Goal: Task Accomplishment & Management: Complete application form

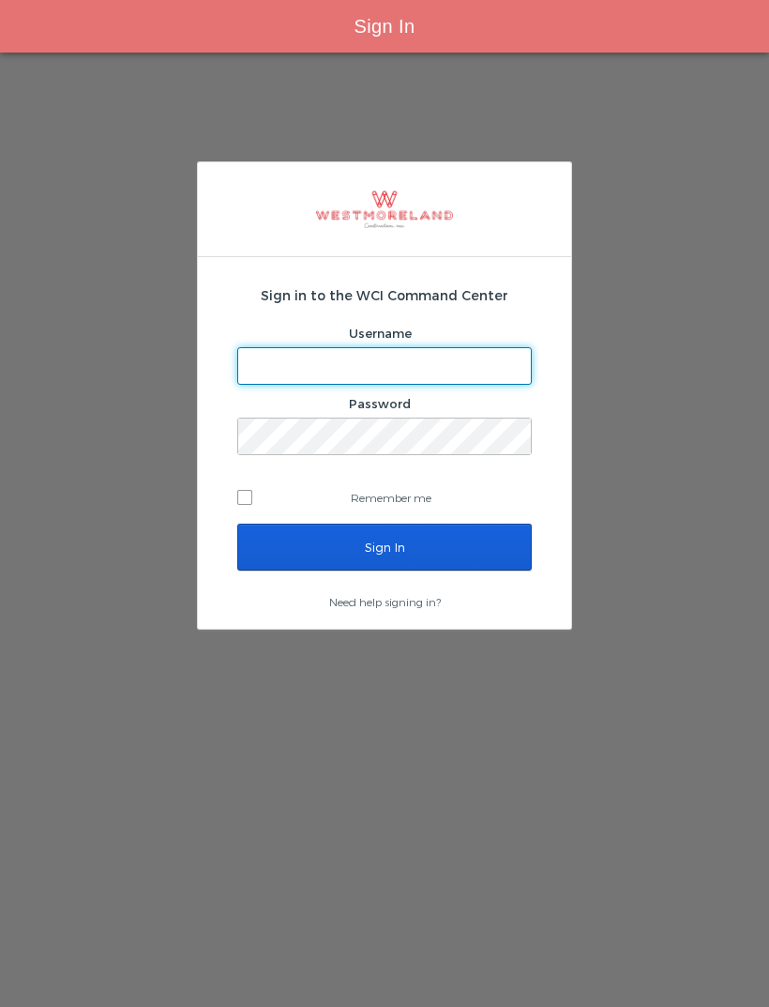
scroll to position [60, 0]
click at [23, 25] on div "Sign In" at bounding box center [384, 26] width 769 height 53
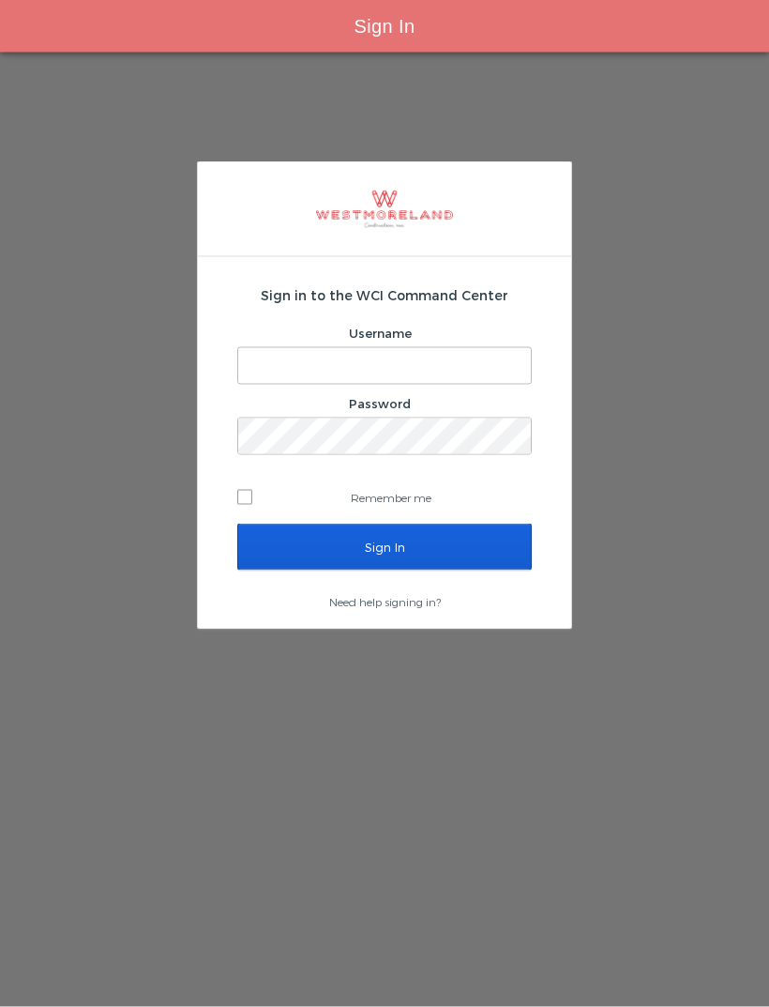
scroll to position [55, 0]
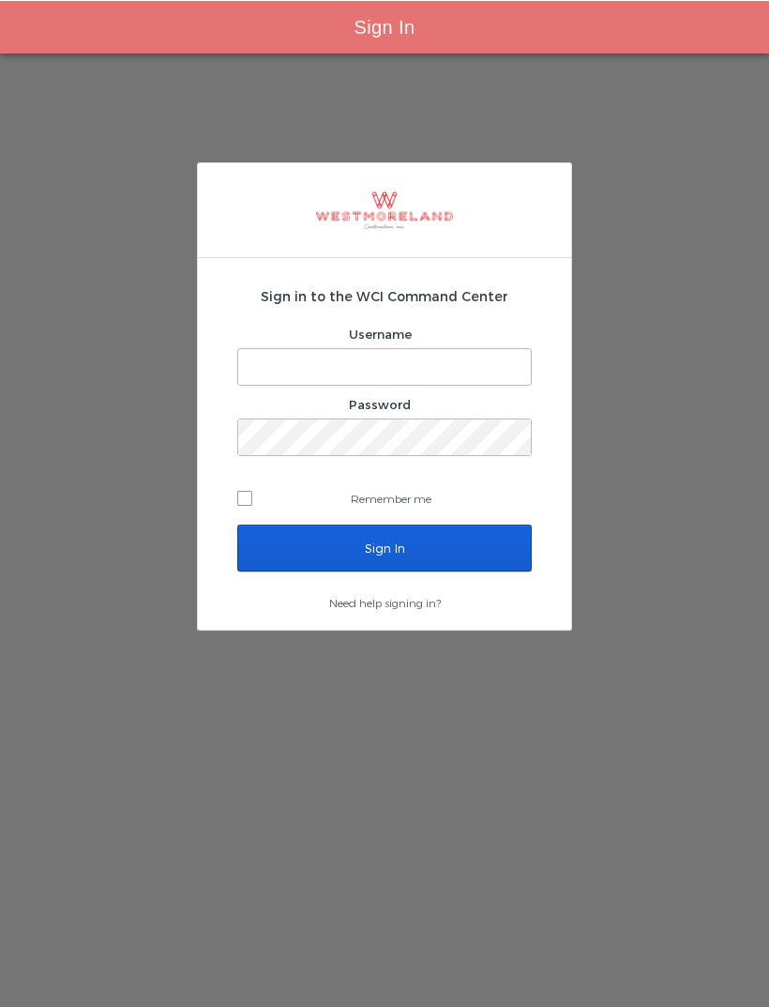
click at [476, 348] on input "Username" at bounding box center [384, 366] width 293 height 36
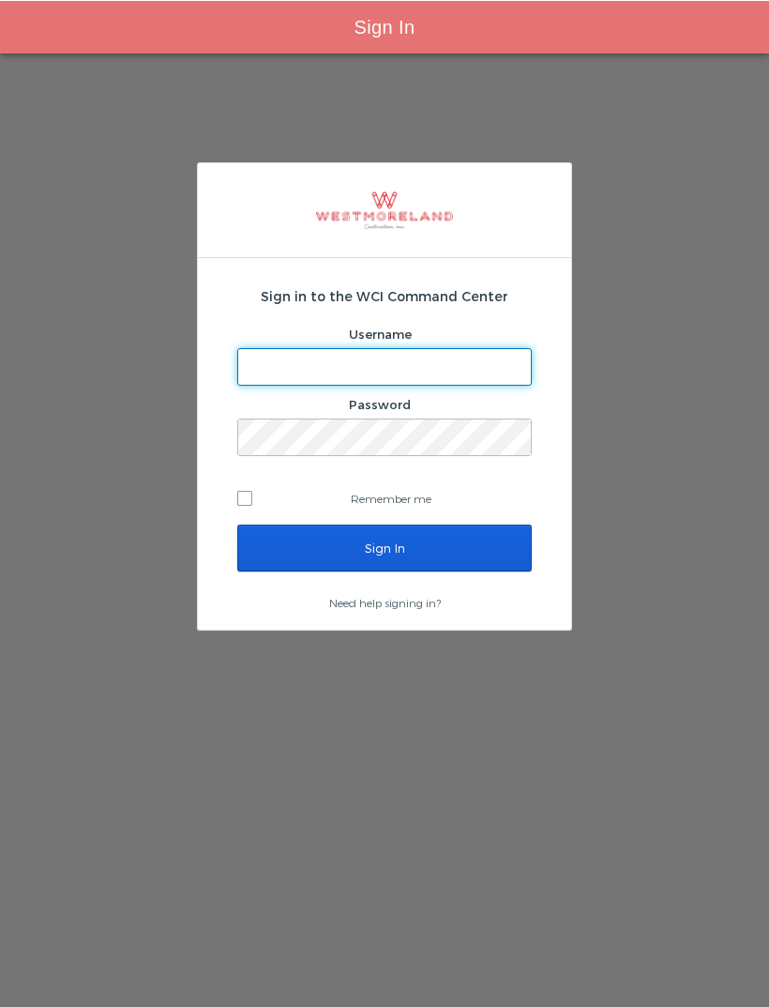
scroll to position [54, 0]
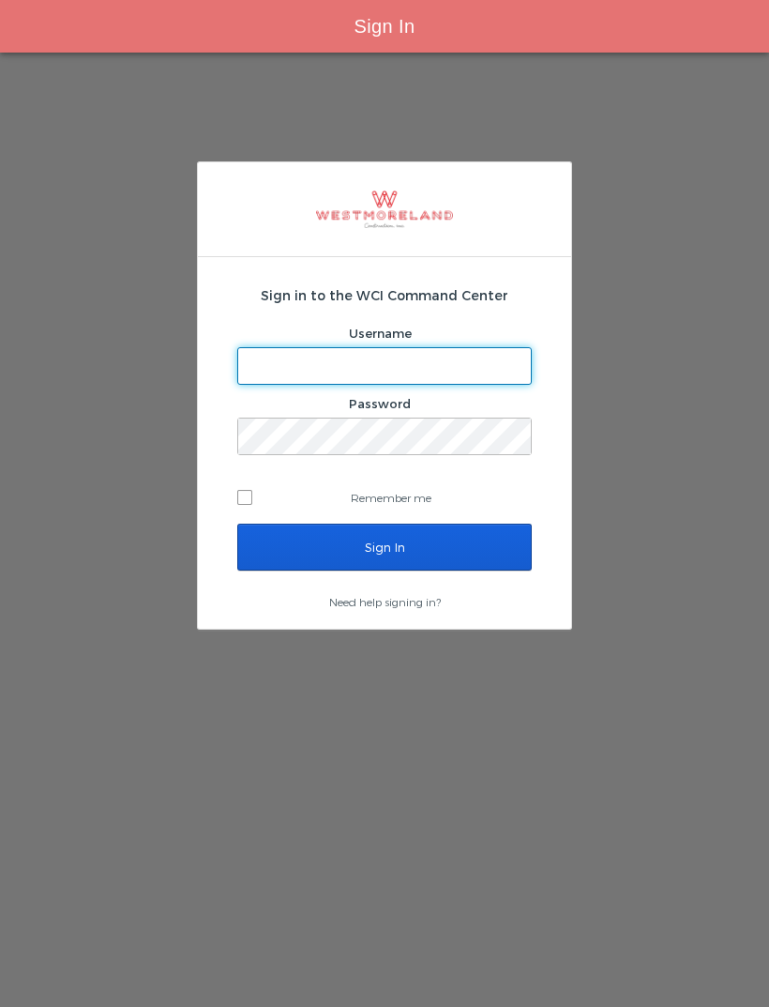
type input "Mfernandez@westmoreland.nyc"
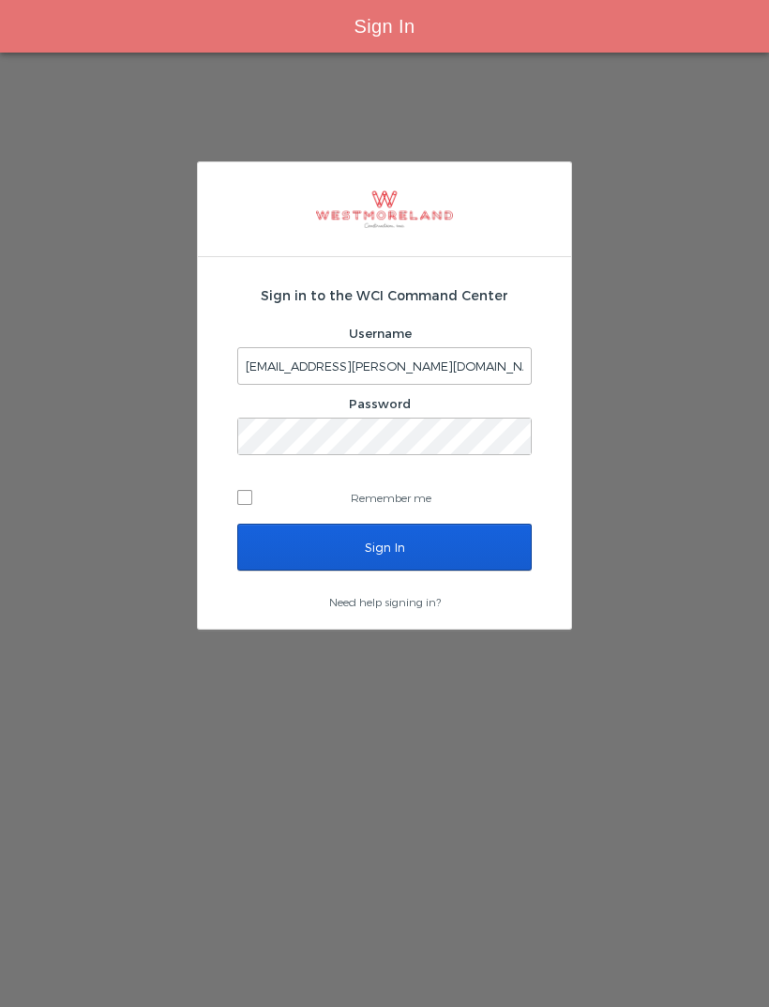
click at [385, 524] on input "Sign In" at bounding box center [384, 547] width 295 height 47
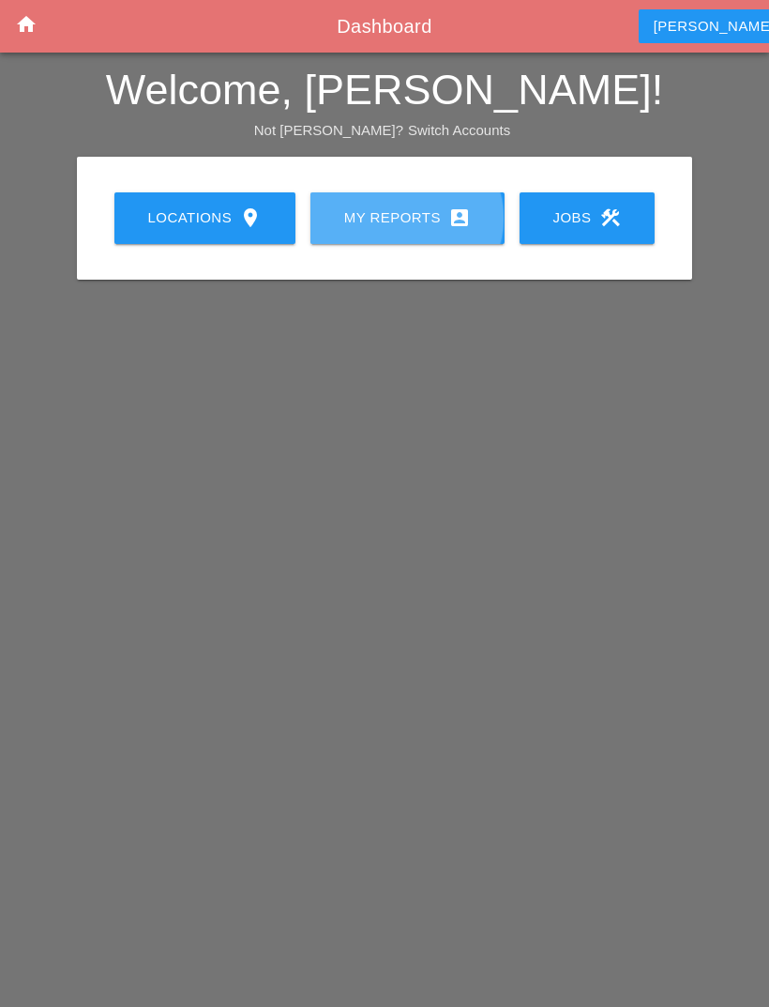
click at [424, 221] on div "My Reports account_box" at bounding box center [408, 217] width 134 height 23
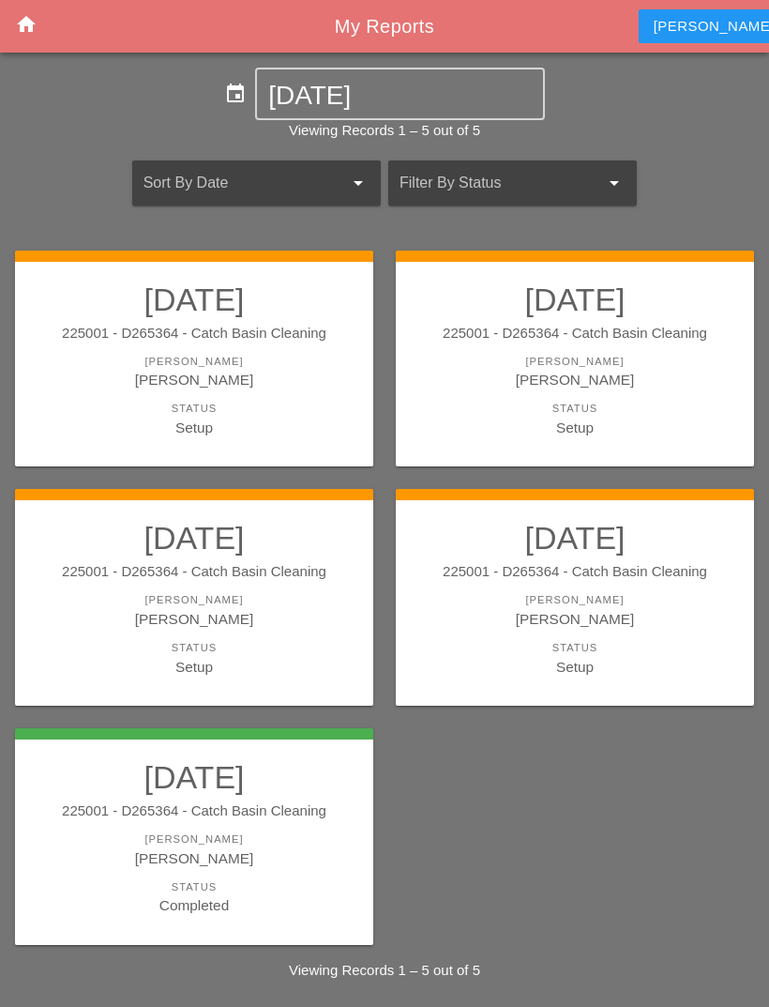
click at [326, 354] on div "[PERSON_NAME]" at bounding box center [194, 362] width 321 height 16
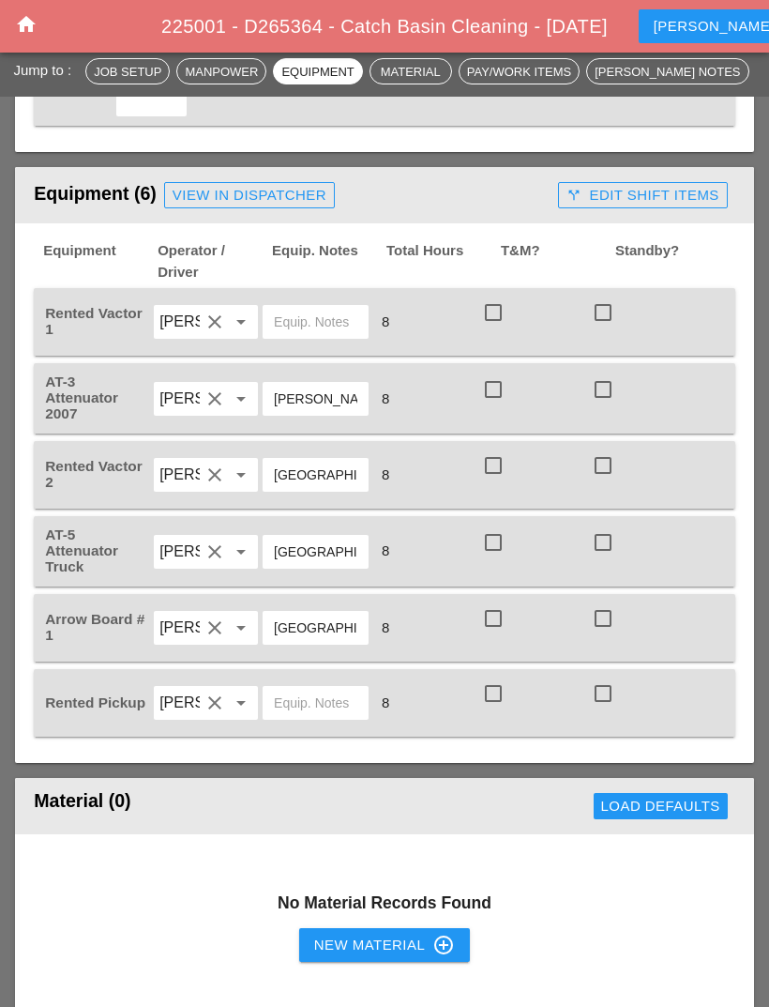
scroll to position [1485, 0]
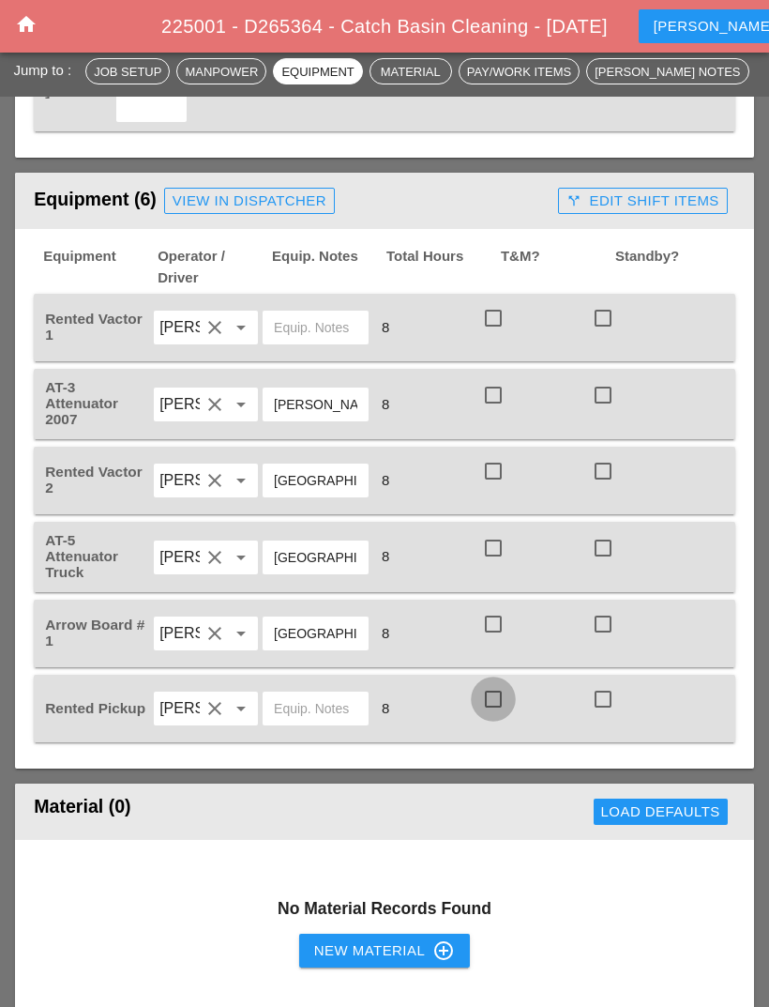
click at [499, 699] on div at bounding box center [494, 699] width 32 height 32
click at [491, 616] on div at bounding box center [494, 624] width 32 height 32
click at [491, 535] on div at bounding box center [494, 548] width 32 height 32
click at [497, 463] on div at bounding box center [494, 471] width 32 height 32
click at [494, 384] on div at bounding box center [494, 395] width 32 height 32
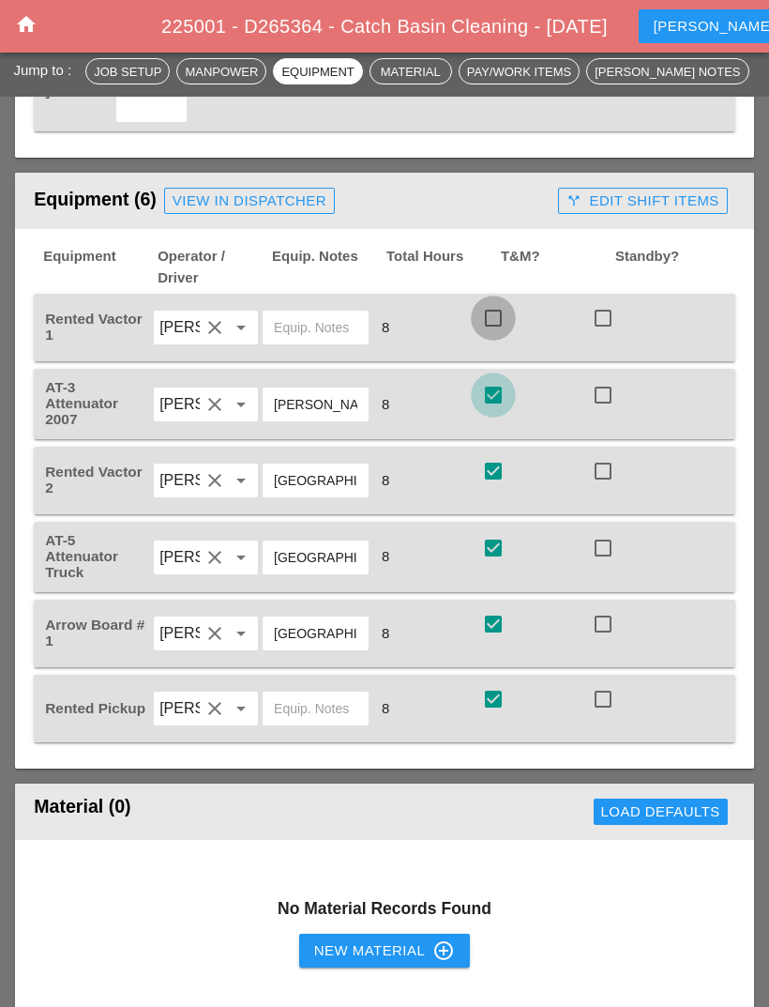
click at [485, 324] on div at bounding box center [494, 318] width 32 height 32
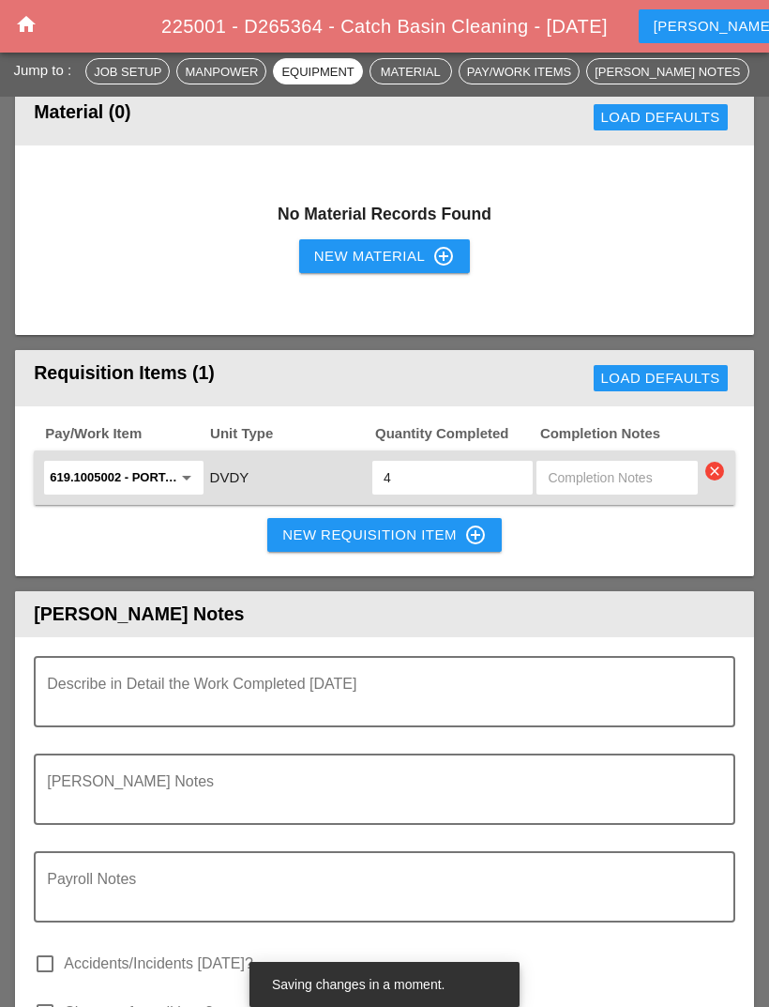
scroll to position [2193, 0]
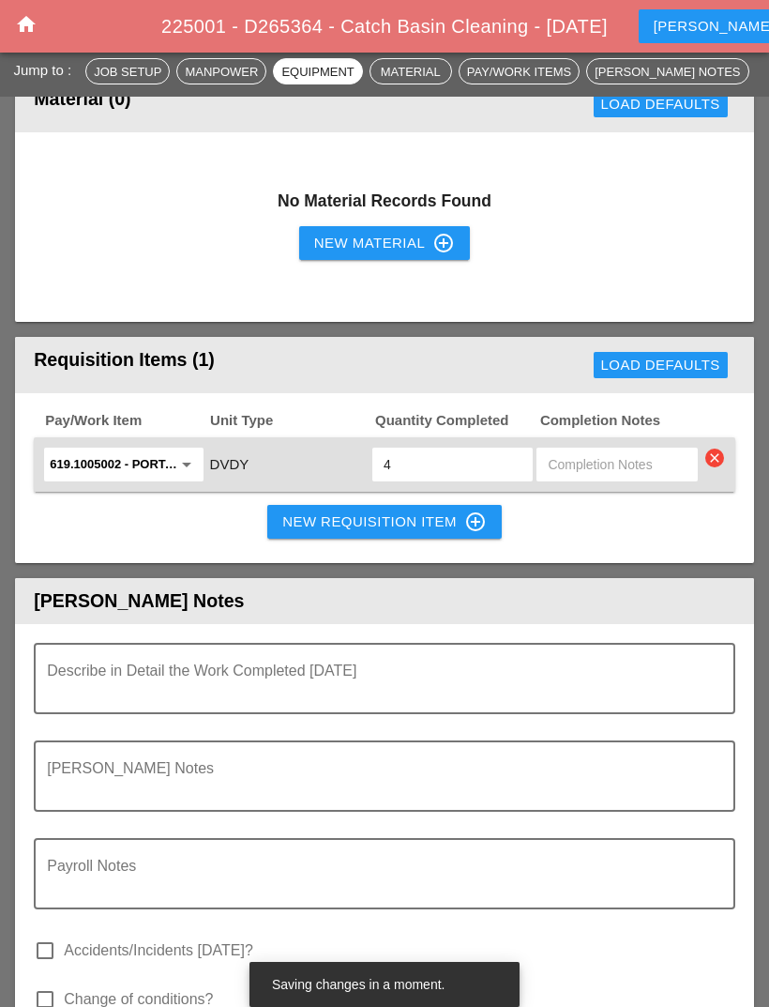
click at [473, 519] on icon "control_point" at bounding box center [475, 521] width 23 height 23
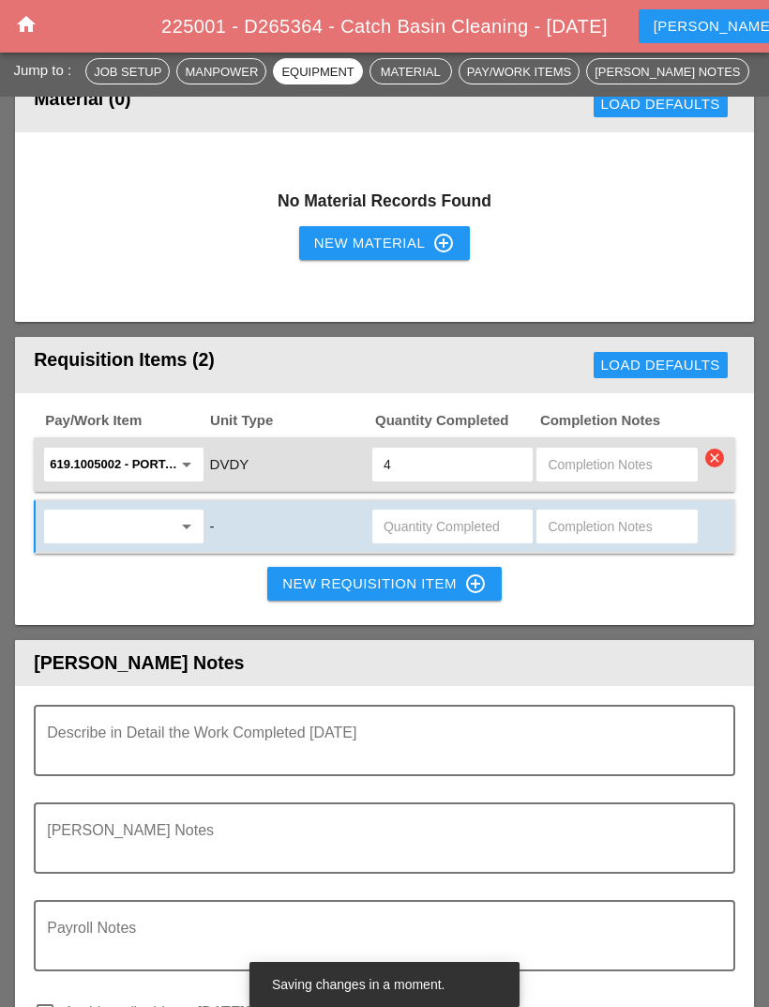
click at [191, 515] on icon "arrow_drop_down" at bounding box center [186, 526] width 23 height 23
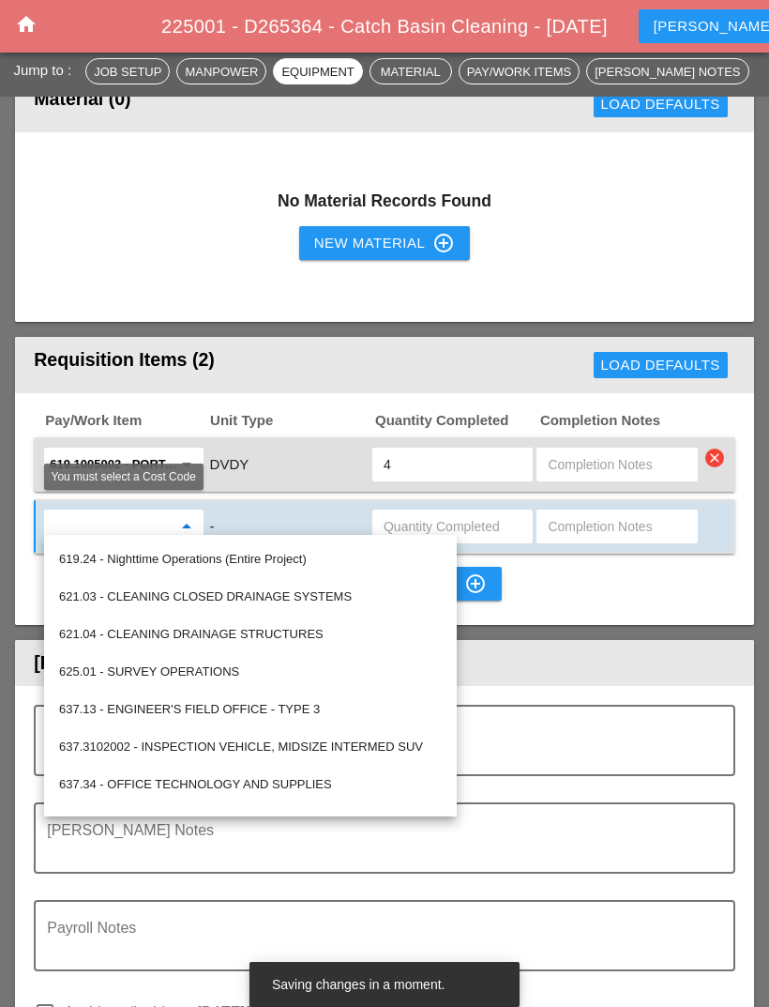
scroll to position [823, 0]
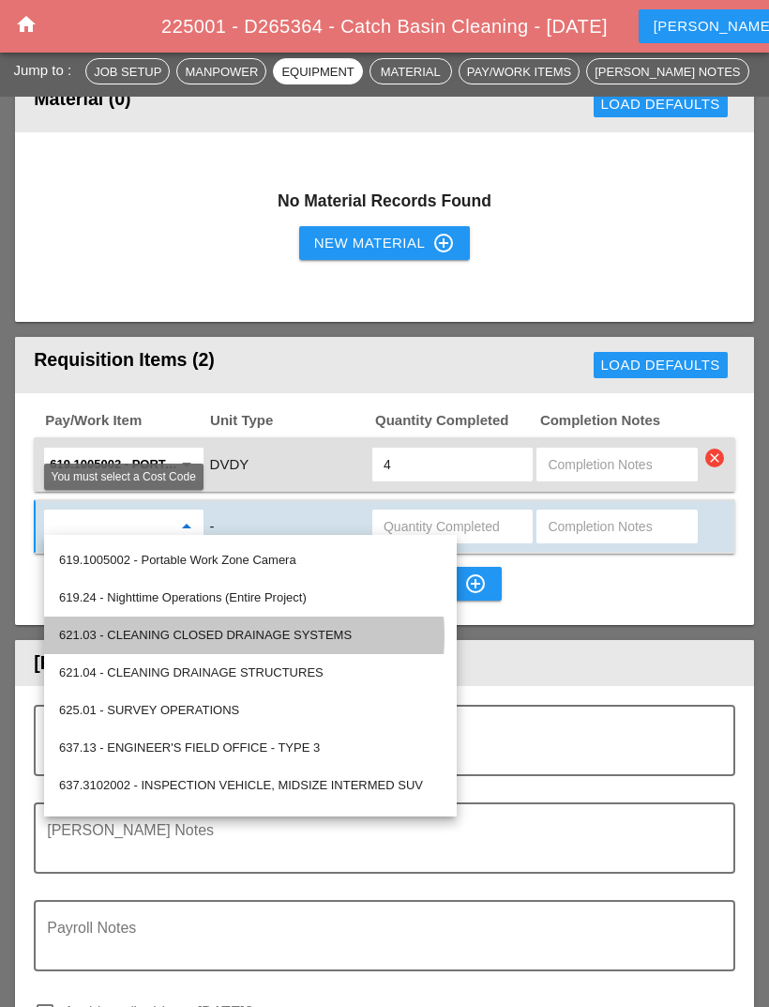
click at [313, 634] on div "621.03 - CLEANING CLOSED DRAINAGE SYSTEMS" at bounding box center [250, 635] width 383 height 23
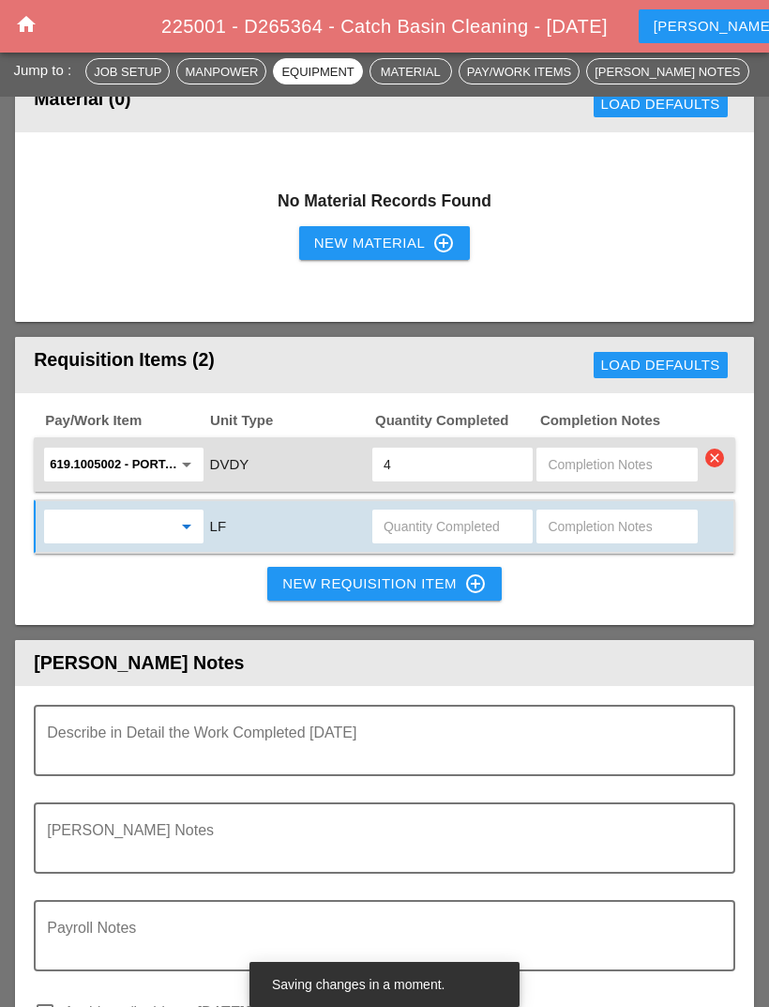
click at [190, 519] on icon "arrow_drop_down" at bounding box center [186, 526] width 23 height 23
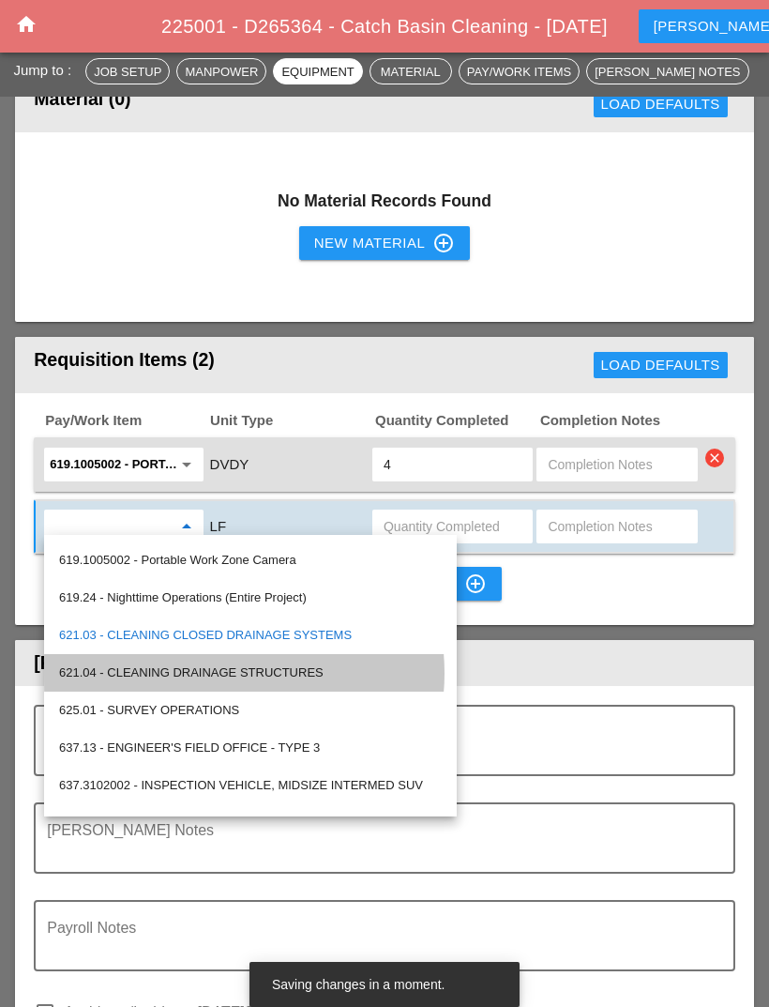
click at [281, 676] on div "621.04 - CLEANING DRAINAGE STRUCTURES" at bounding box center [250, 672] width 383 height 23
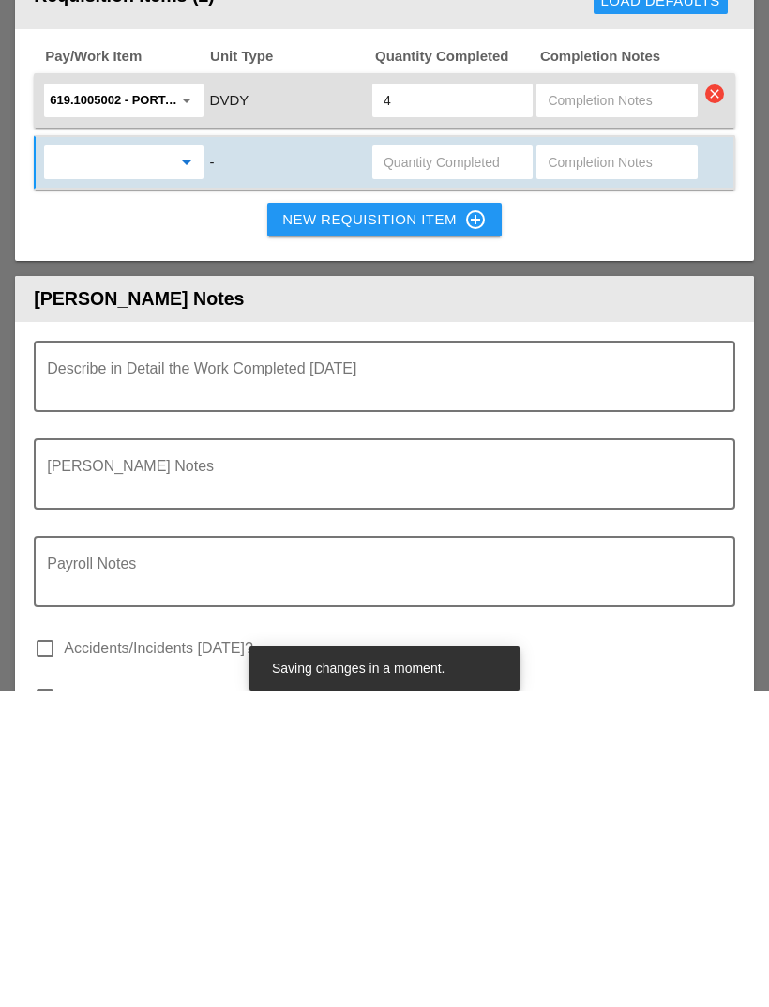
scroll to position [2252, 0]
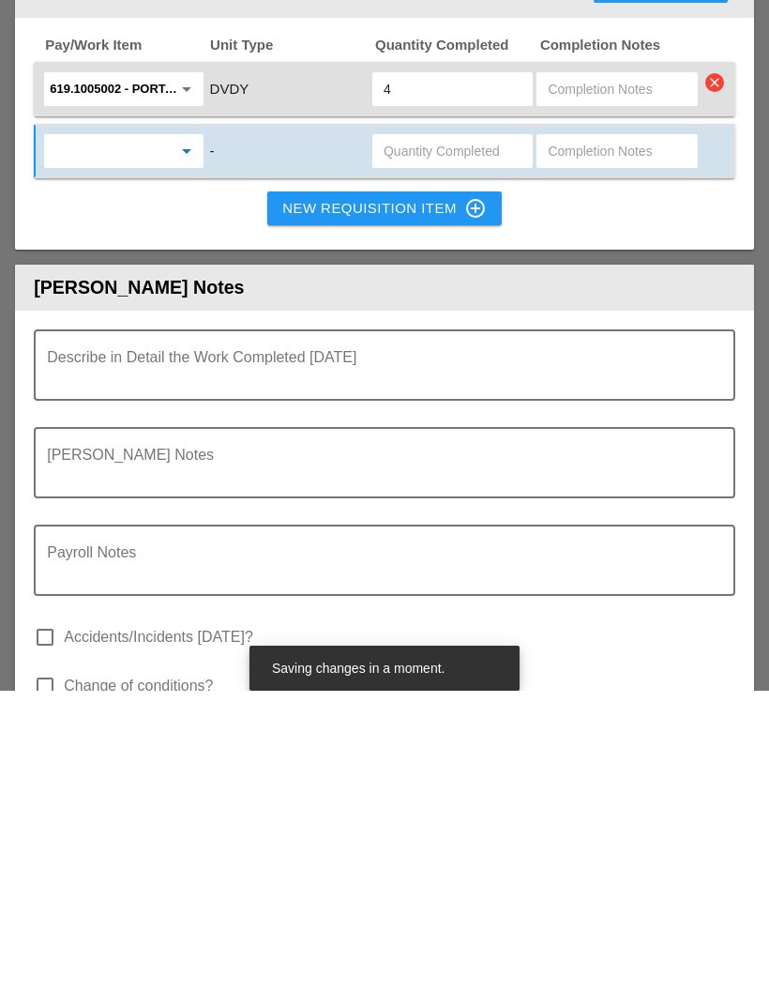
click at [318, 767] on textarea "Foreman's Notes" at bounding box center [377, 789] width 661 height 45
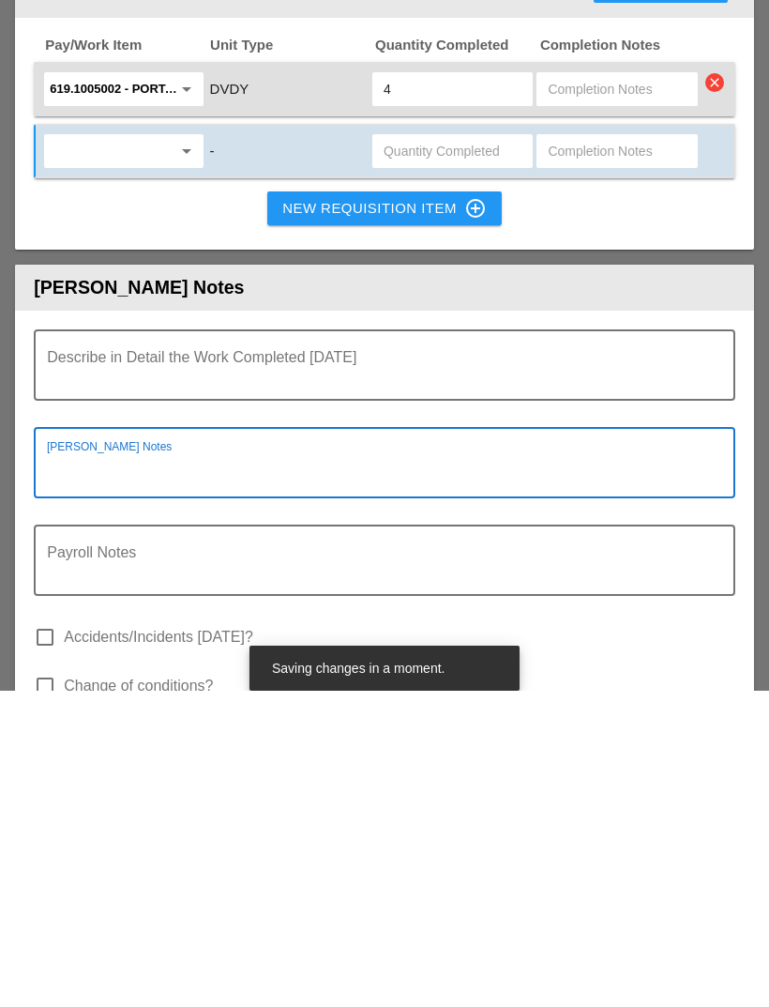
click at [372, 670] on textarea "Describe in Detail the Work Completed Today" at bounding box center [377, 692] width 661 height 45
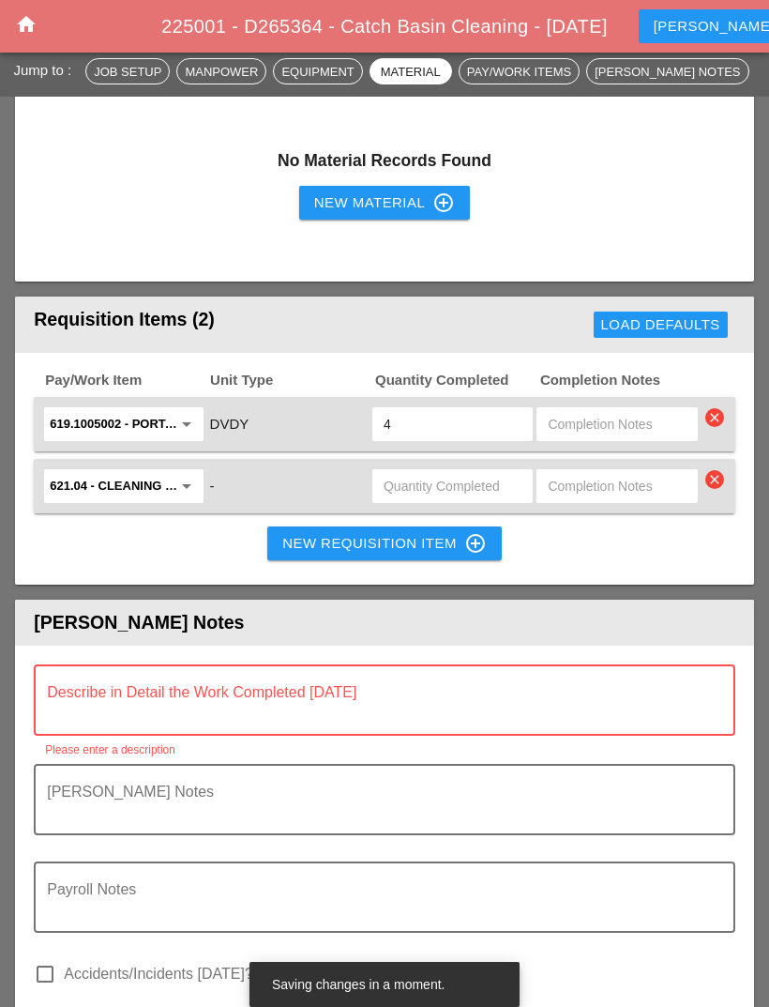
scroll to position [2233, 0]
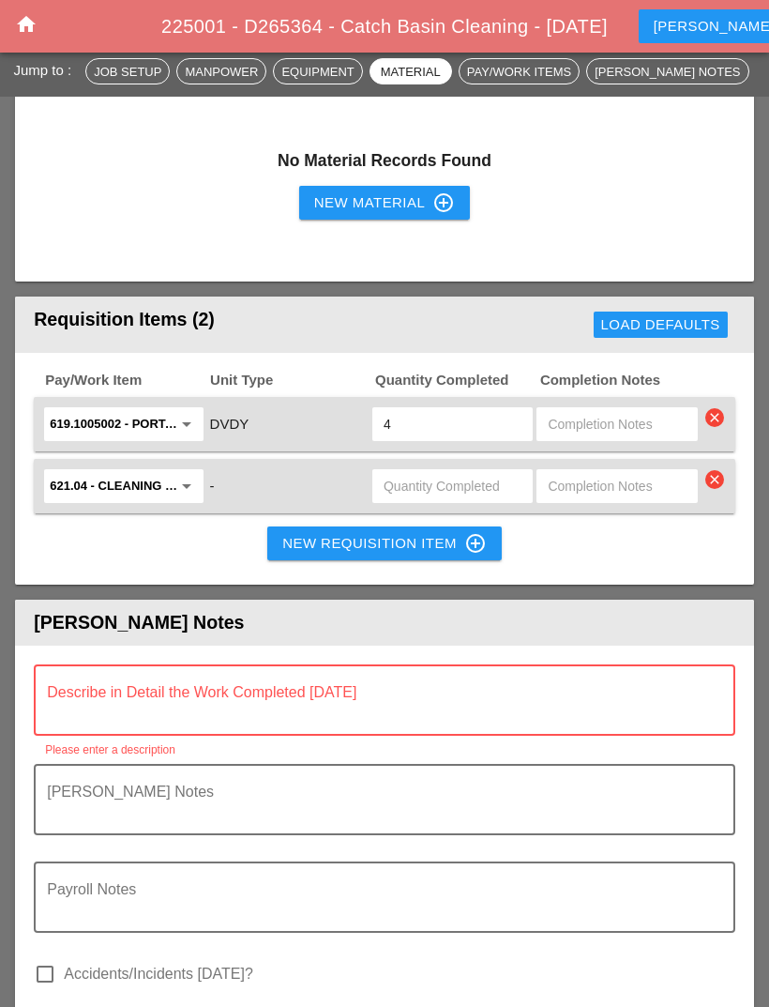
click at [311, 689] on textarea "Describe in Detail the Work Completed Today" at bounding box center [377, 711] width 661 height 45
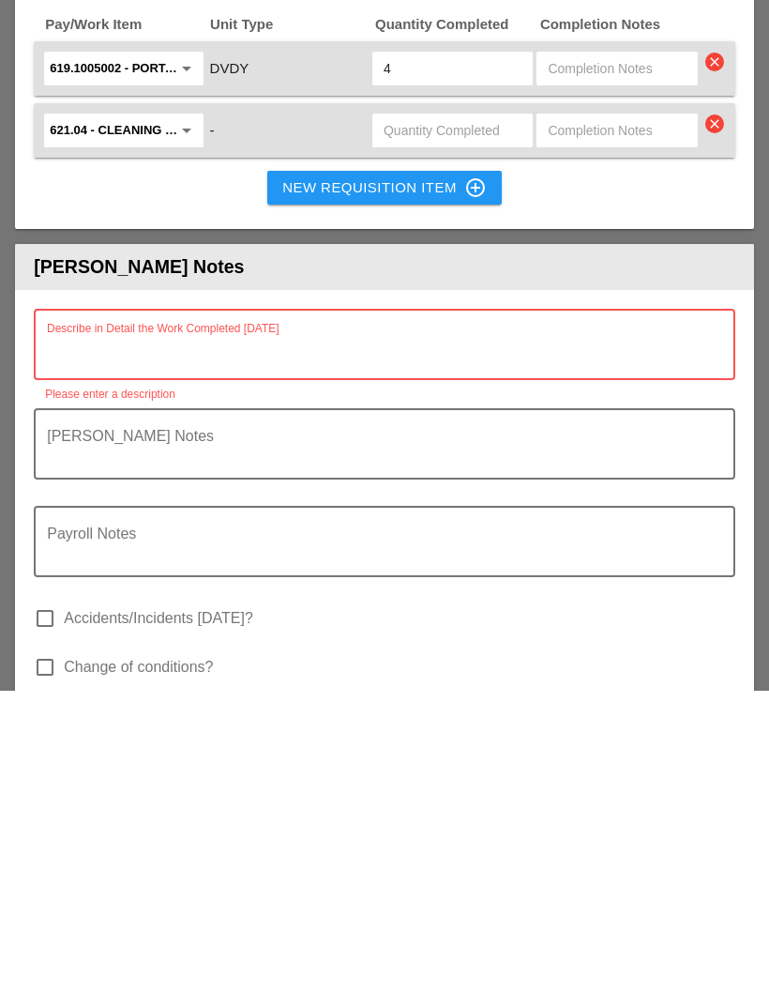
paste textarea "Lane Closure: clearview expy northbound right lane from [GEOGRAPHIC_DATA] to [G…"
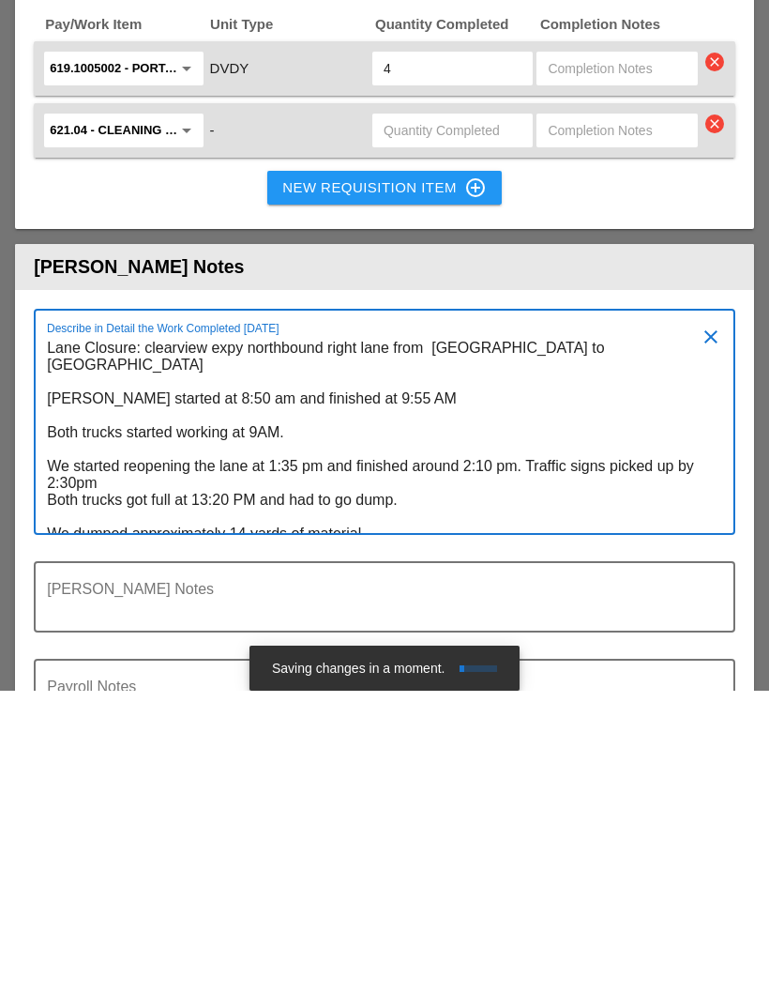
click at [484, 649] on textarea "Lane Closure: clearview expy northbound right lane from [GEOGRAPHIC_DATA] to [G…" at bounding box center [377, 749] width 661 height 200
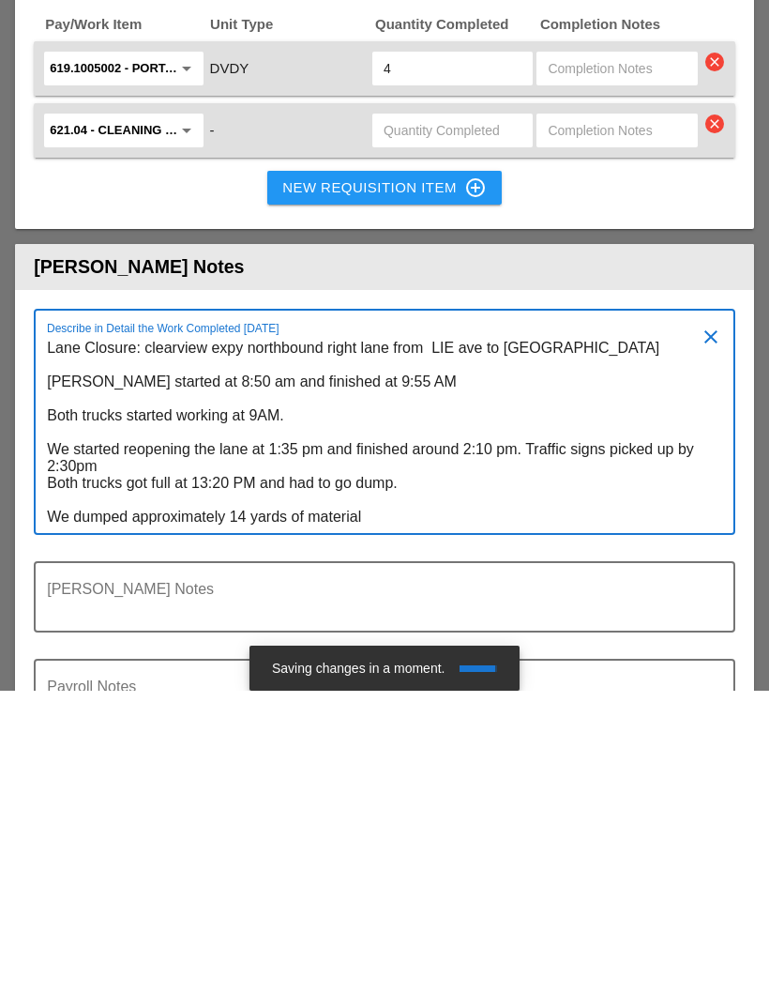
click at [556, 649] on textarea "Lane Closure: clearview expy northbound right lane from LIE ave to [GEOGRAPHIC_…" at bounding box center [377, 749] width 661 height 200
click at [232, 649] on textarea "Lane Closure: clearview expy northbound right lane from LIE ave to [GEOGRAPHIC_…" at bounding box center [377, 749] width 661 height 200
click at [210, 649] on textarea "Lane Closure: clearview expy northbound right lane from LIE ave to [GEOGRAPHIC_…" at bounding box center [377, 749] width 661 height 200
click at [372, 649] on textarea "Lane Closure: clearview expy northbound right lane from LIE ave to [GEOGRAPHIC_…" at bounding box center [377, 749] width 661 height 200
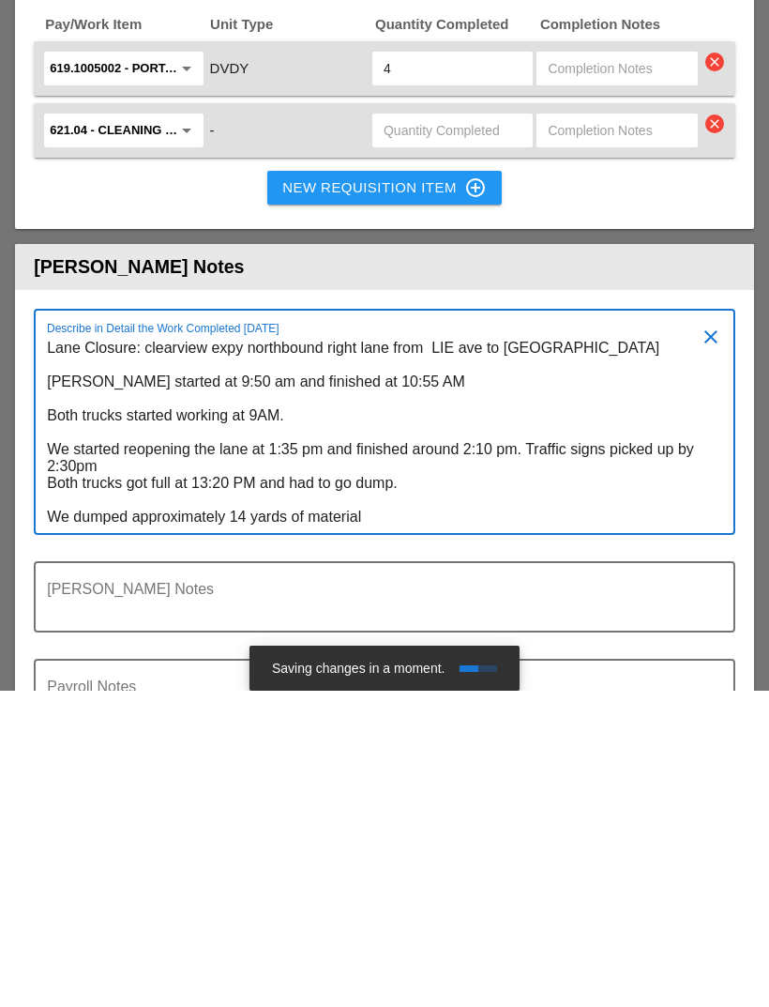
click at [52, 649] on textarea "Lane Closure: clearview expy northbound right lane from LIE ave to [GEOGRAPHIC_…" at bounding box center [377, 749] width 661 height 200
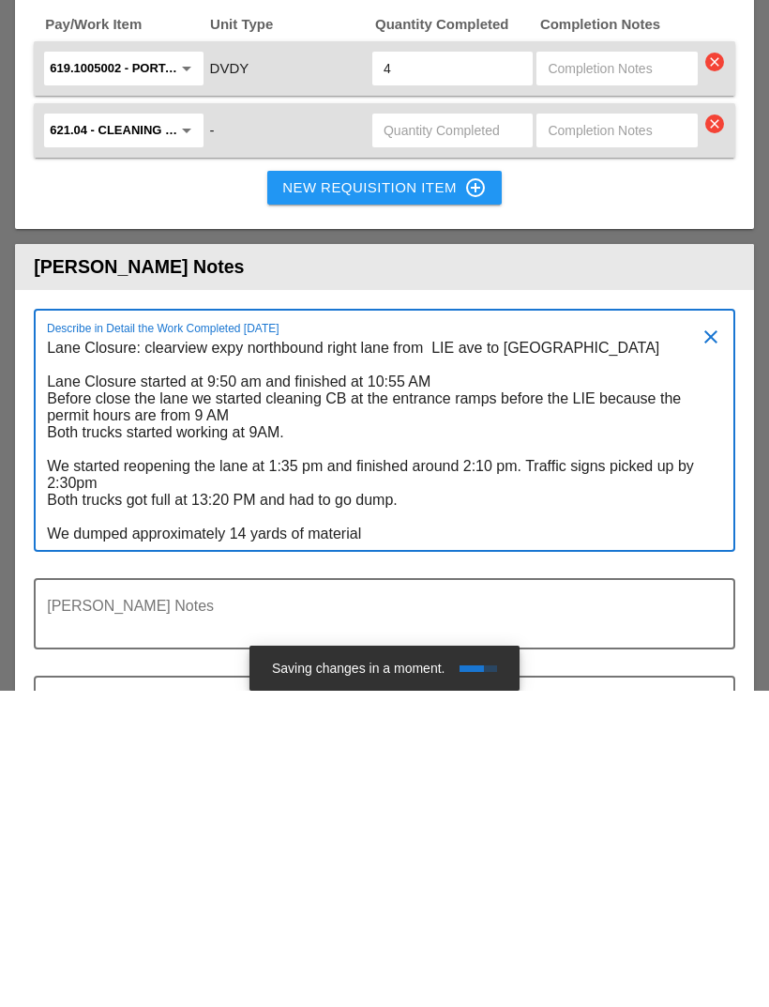
click at [293, 649] on textarea "Lane Closure: clearview expy northbound right lane from LIE ave to [GEOGRAPHIC_…" at bounding box center [377, 757] width 661 height 217
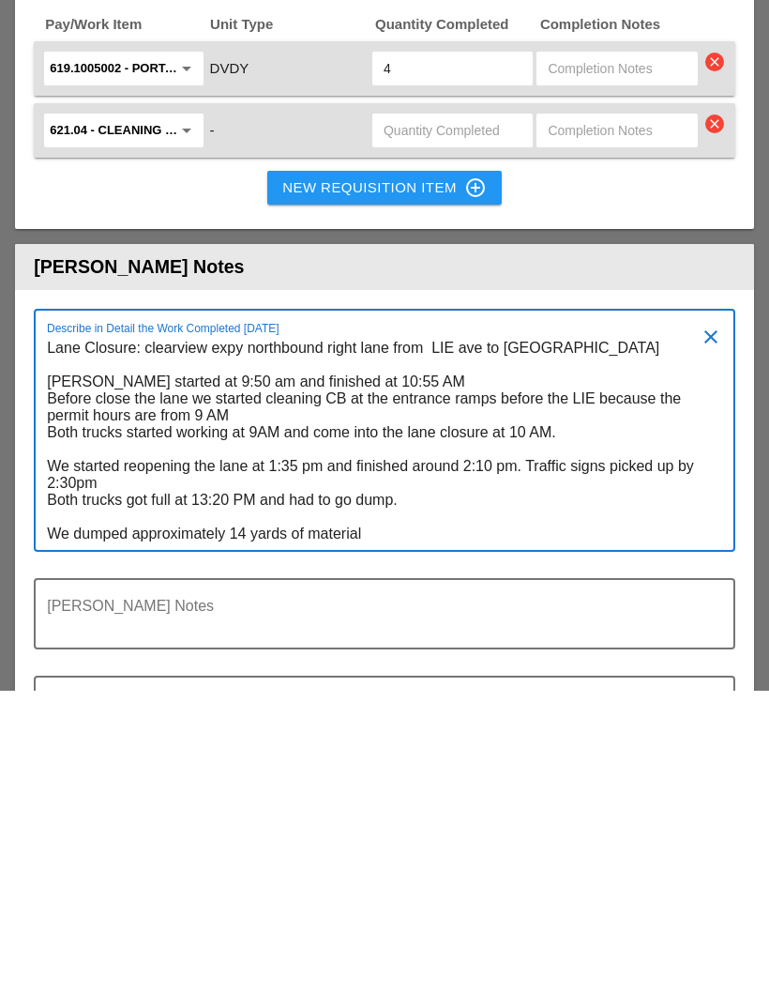
click at [131, 649] on textarea "Lane Closure: clearview expy northbound right lane from LIE ave to [GEOGRAPHIC_…" at bounding box center [377, 757] width 661 height 217
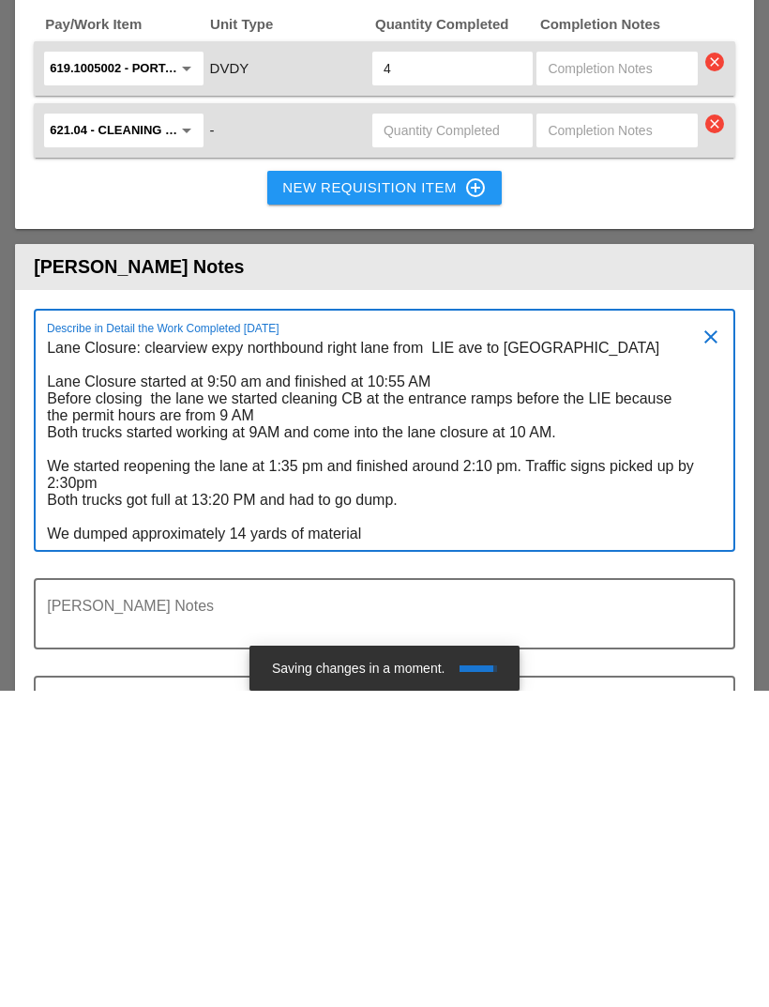
type textarea "Lane Closure: clearview expy northbound right lane from LIE ave to [GEOGRAPHIC_…"
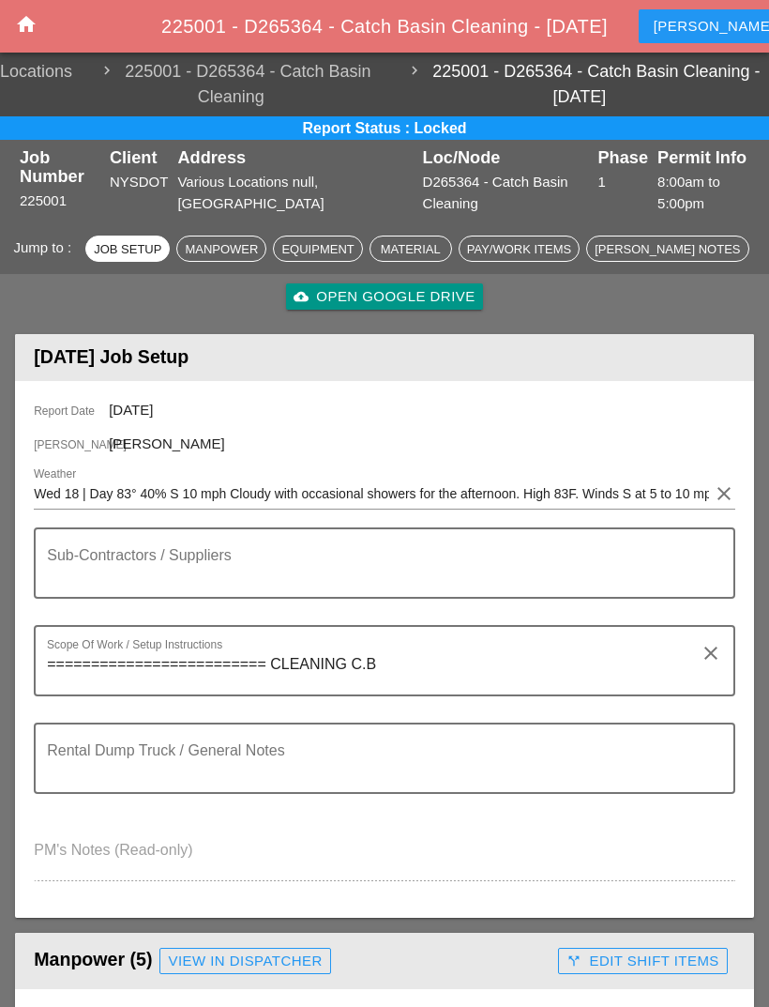
click at [36, 24] on icon "home" at bounding box center [26, 24] width 23 height 23
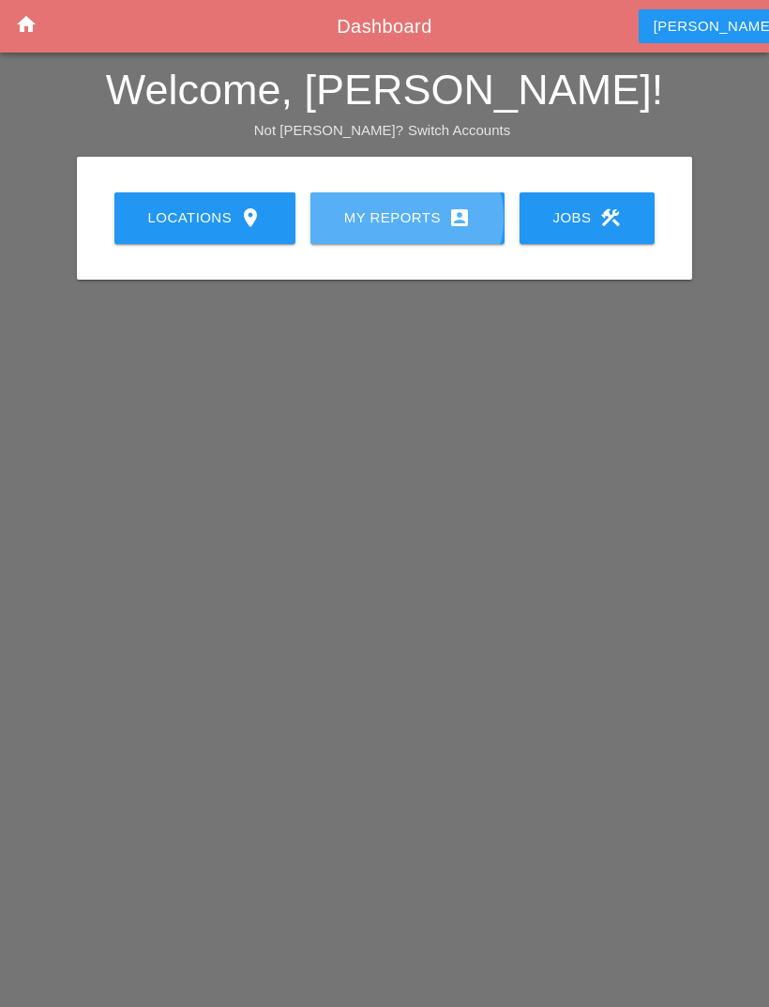
click at [443, 218] on div "My Reports account_box" at bounding box center [408, 217] width 134 height 23
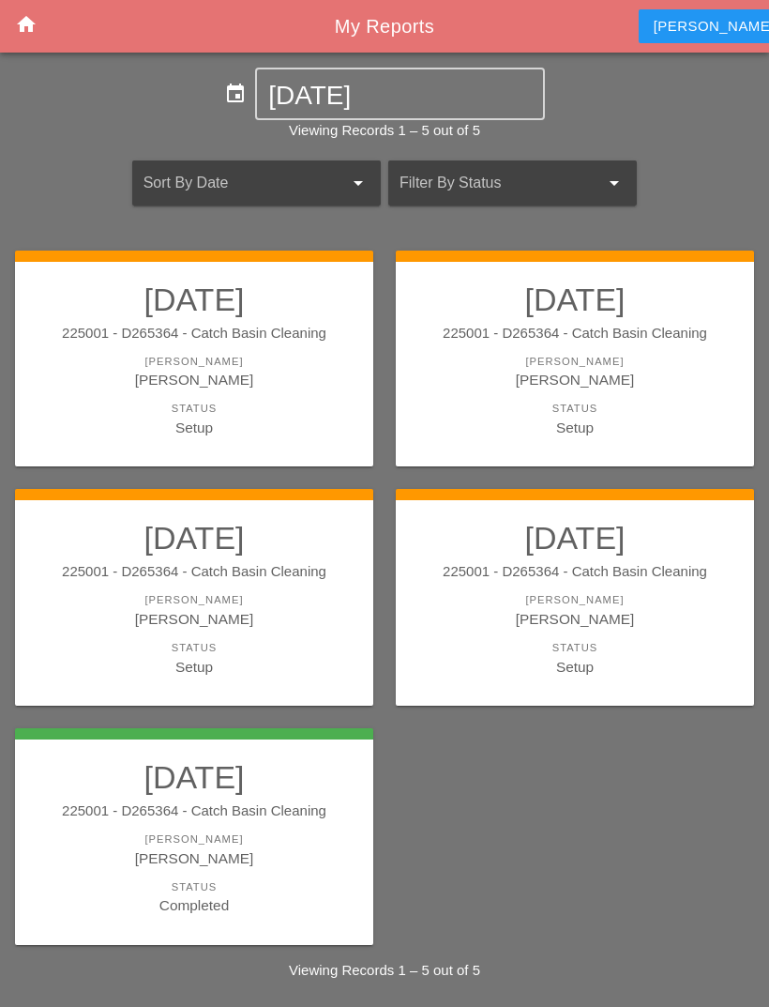
click at [558, 371] on div "[PERSON_NAME]" at bounding box center [575, 380] width 321 height 22
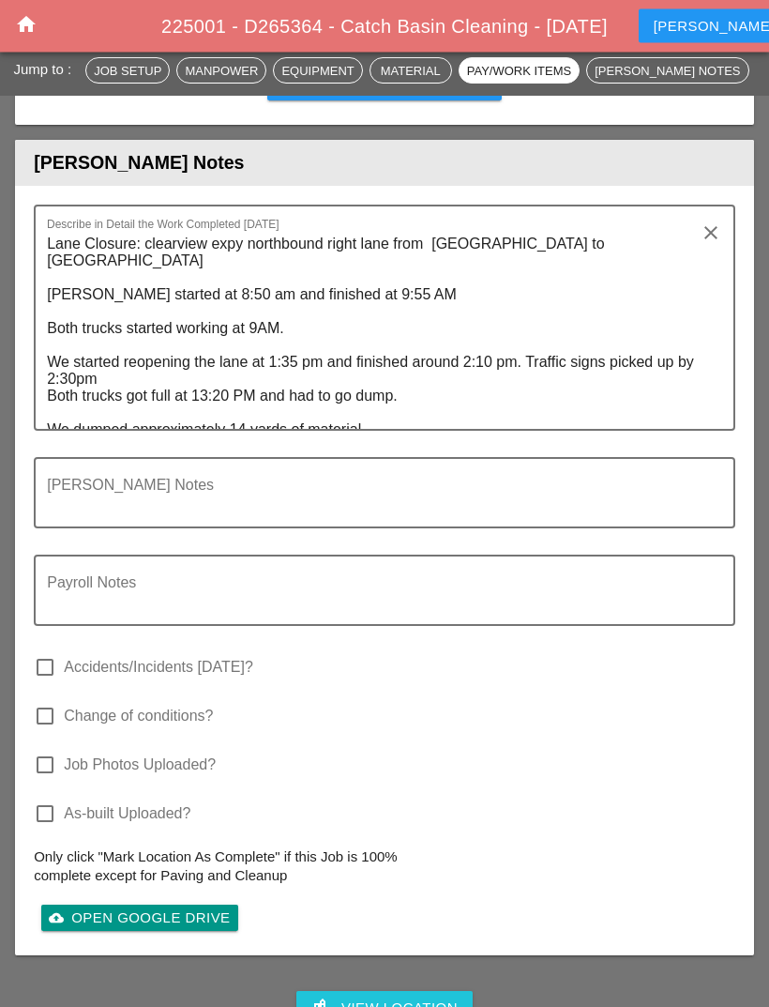
scroll to position [2693, 0]
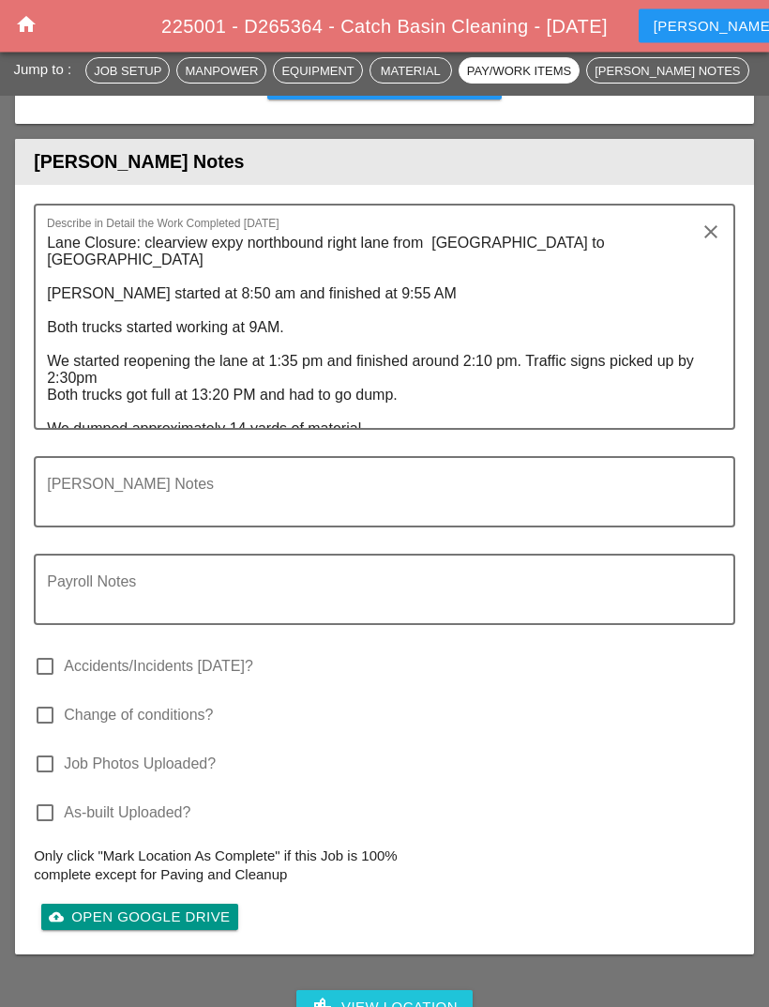
click at [66, 229] on textarea "Lane Closure: clearview expy northbound right lane from [GEOGRAPHIC_DATA] to [G…" at bounding box center [377, 329] width 661 height 200
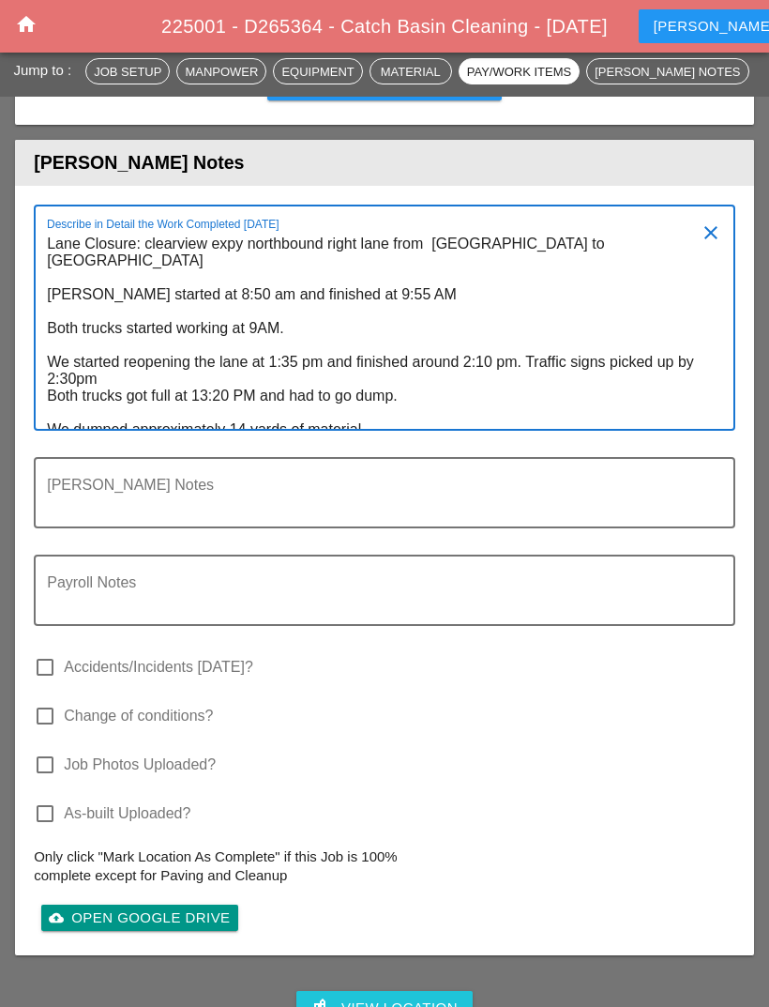
click at [65, 229] on textarea "Lane Closure: clearview expy northbound right lane from [GEOGRAPHIC_DATA] to [G…" at bounding box center [377, 329] width 661 height 200
click at [62, 232] on textarea "Lane Closure: clearview expy northbound right lane from [GEOGRAPHIC_DATA] to [G…" at bounding box center [377, 329] width 661 height 200
click at [61, 232] on textarea "Lane Closure: clearview expy northbound right lane from [GEOGRAPHIC_DATA] to [G…" at bounding box center [377, 329] width 661 height 200
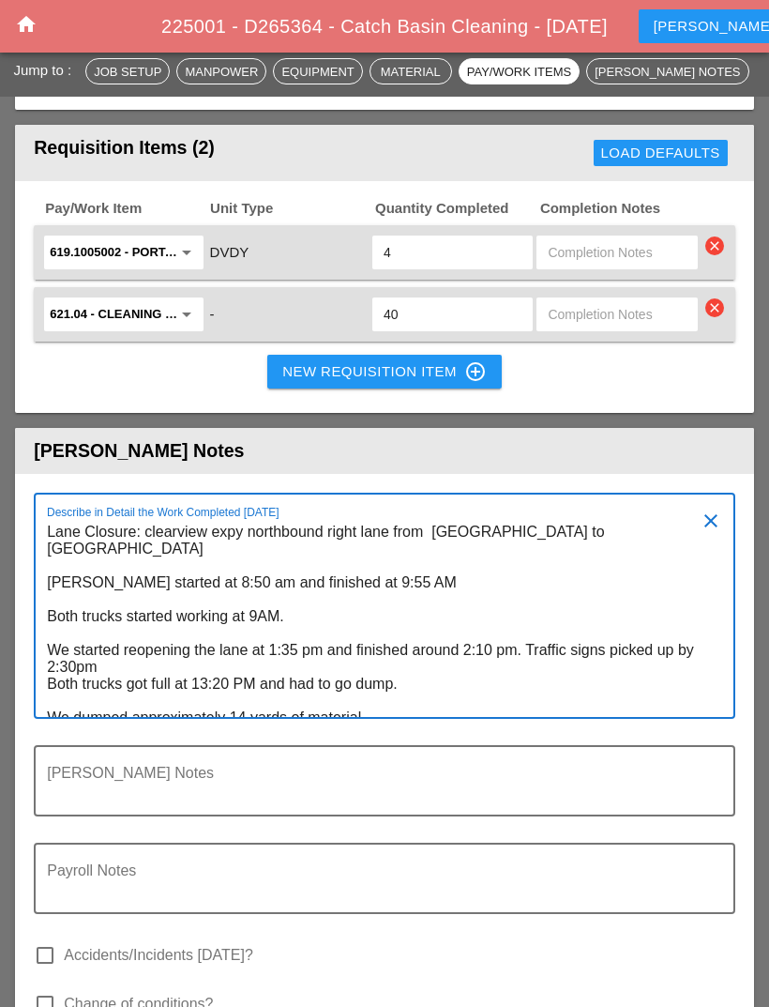
scroll to position [2328, 0]
